Goal: Information Seeking & Learning: Learn about a topic

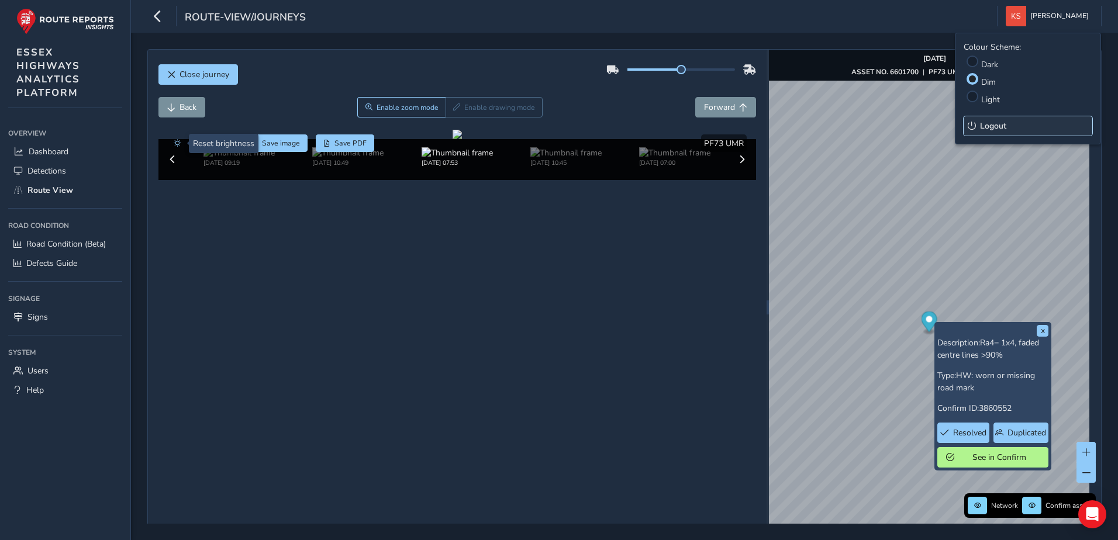
click at [979, 128] on button "Logout" at bounding box center [1028, 125] width 129 height 19
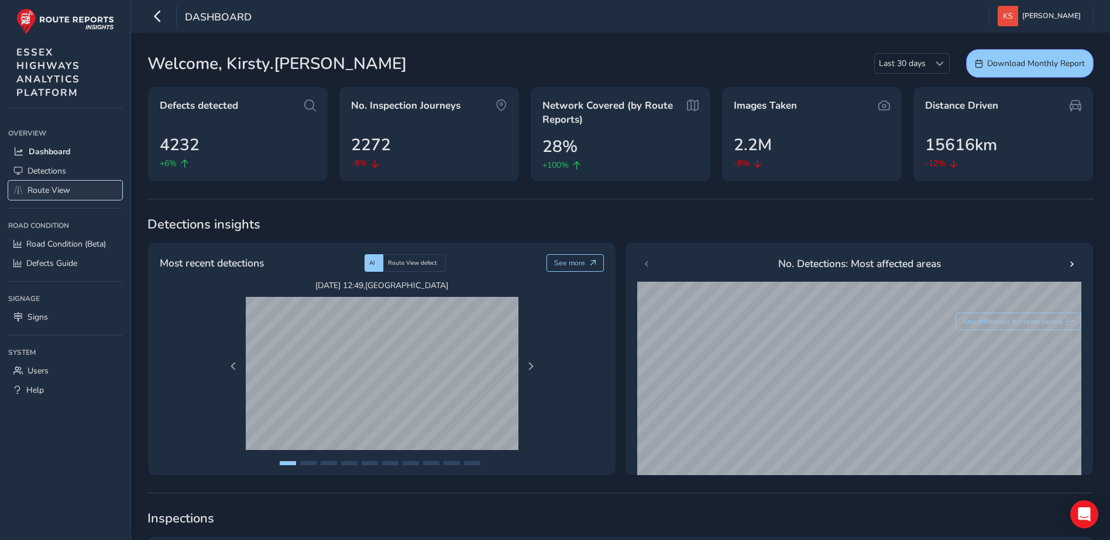
click at [42, 189] on span "Route View" at bounding box center [48, 190] width 43 height 11
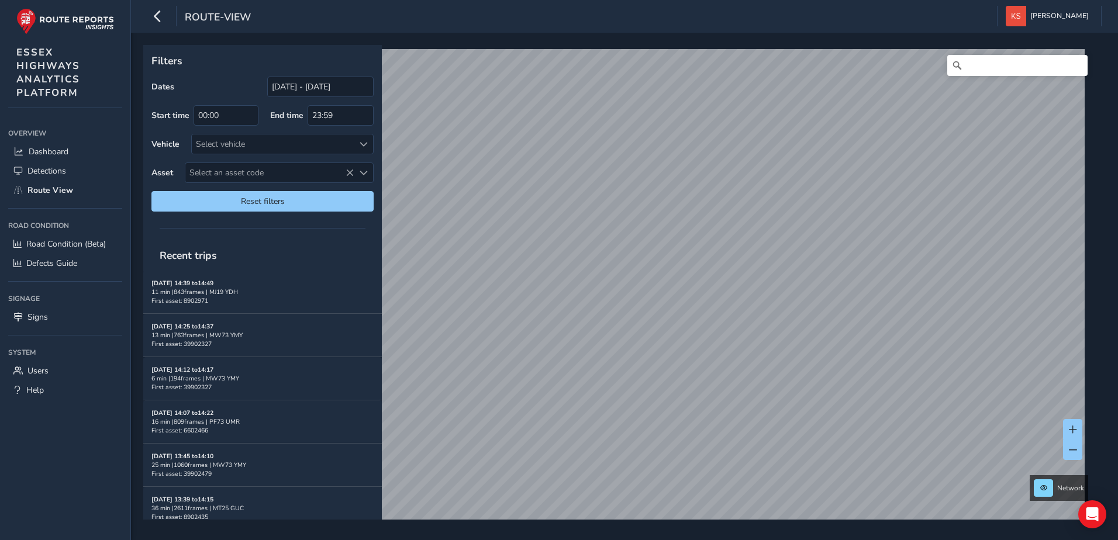
click at [736, 19] on div "route-view Kirsty Stokes Colour Scheme: Dark Dim Light Logout Filters Dates 04/…" at bounding box center [624, 270] width 987 height 540
click at [651, 301] on link "Tue, 2 Sep, 15:14" at bounding box center [654, 300] width 47 height 11
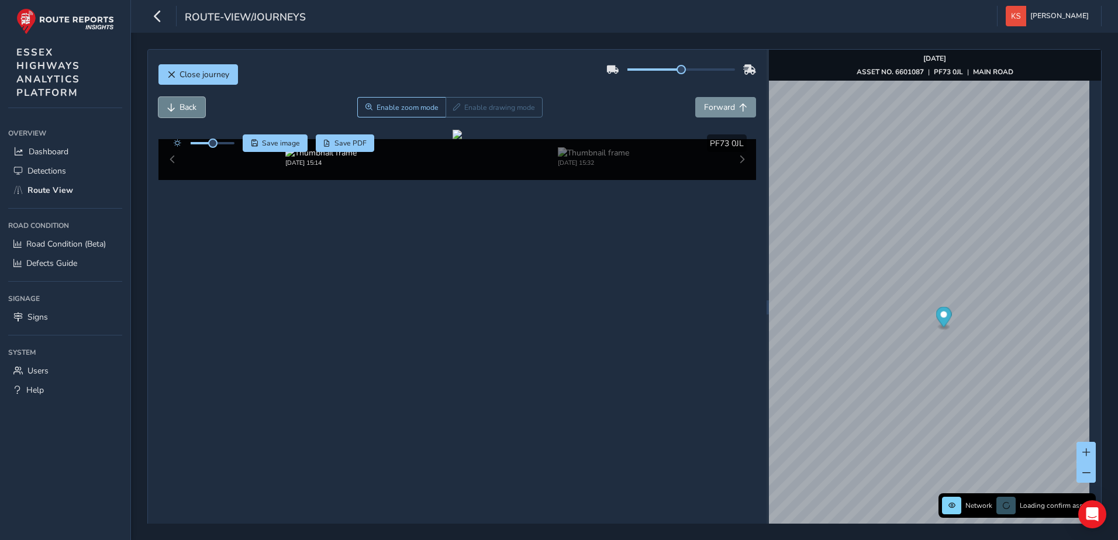
click at [173, 106] on span "Back" at bounding box center [171, 108] width 8 height 8
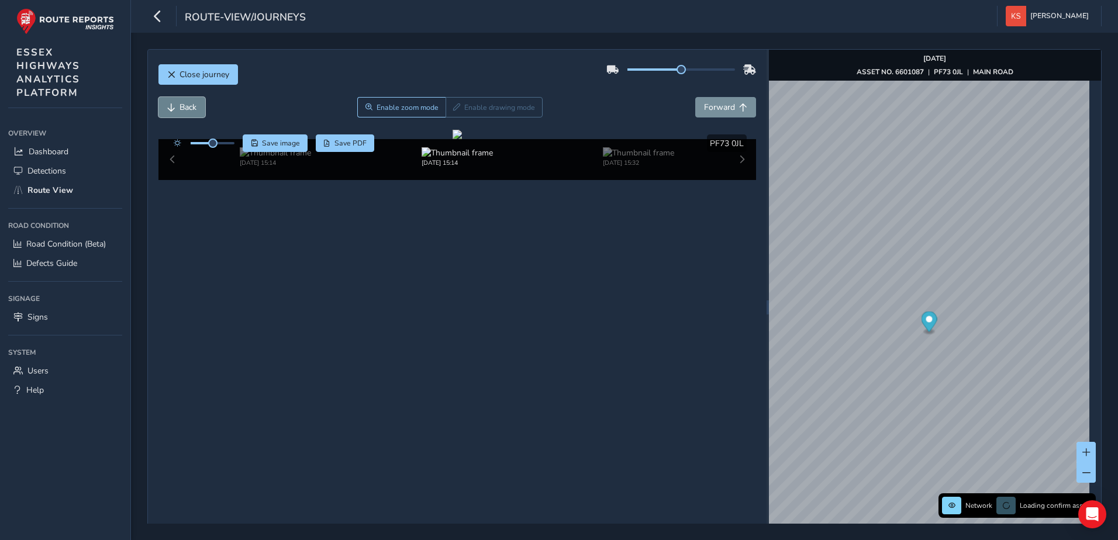
click at [173, 106] on span "Back" at bounding box center [171, 108] width 8 height 8
click at [184, 107] on span "Back" at bounding box center [188, 107] width 17 height 11
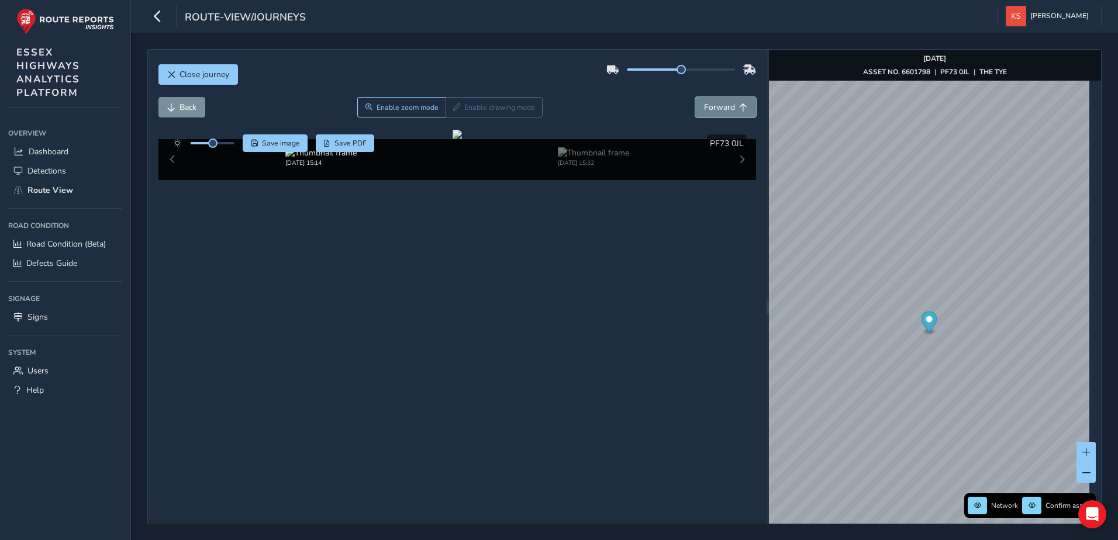
click at [741, 109] on span "Forward" at bounding box center [743, 108] width 8 height 8
click at [1077, 18] on span "[PERSON_NAME]" at bounding box center [1060, 16] width 58 height 20
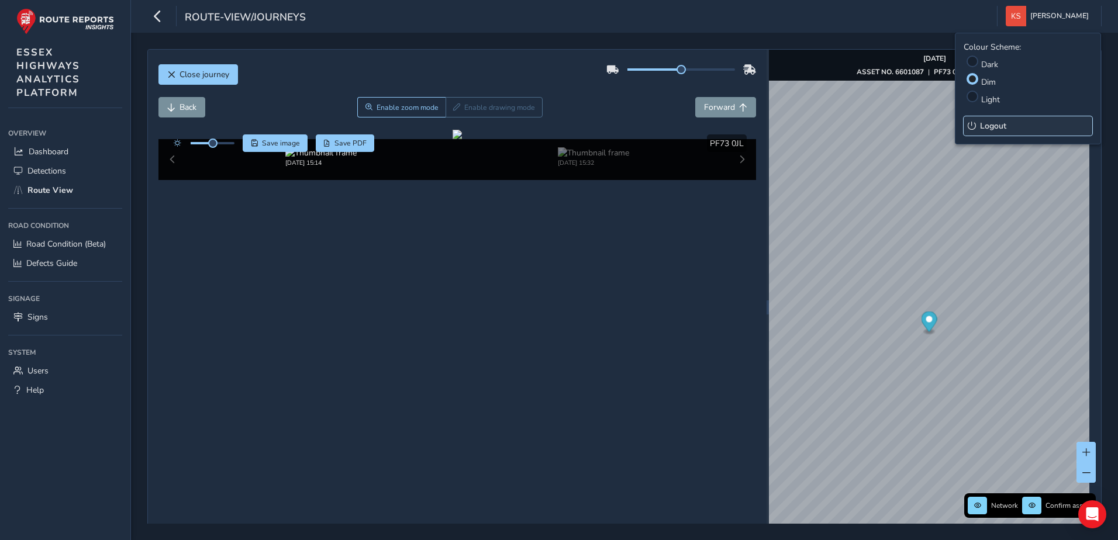
click at [987, 125] on span "Logout" at bounding box center [993, 125] width 26 height 11
